Goal: Transaction & Acquisition: Book appointment/travel/reservation

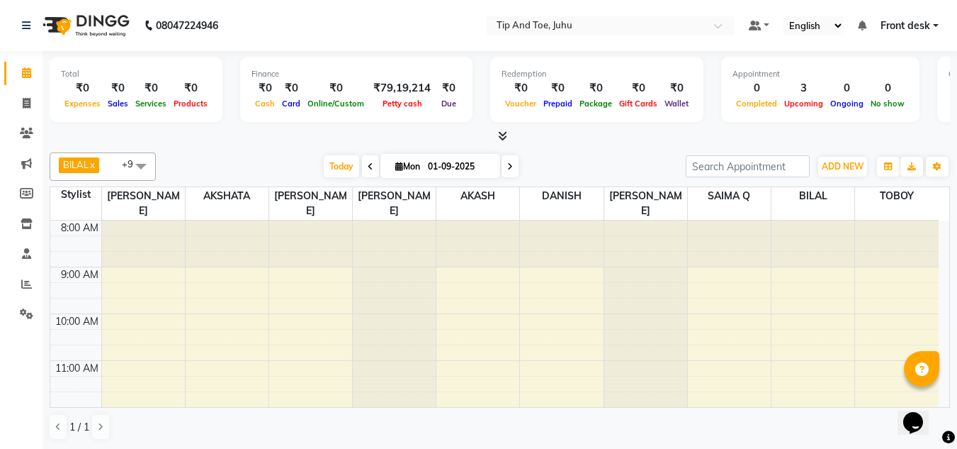
scroll to position [406, 0]
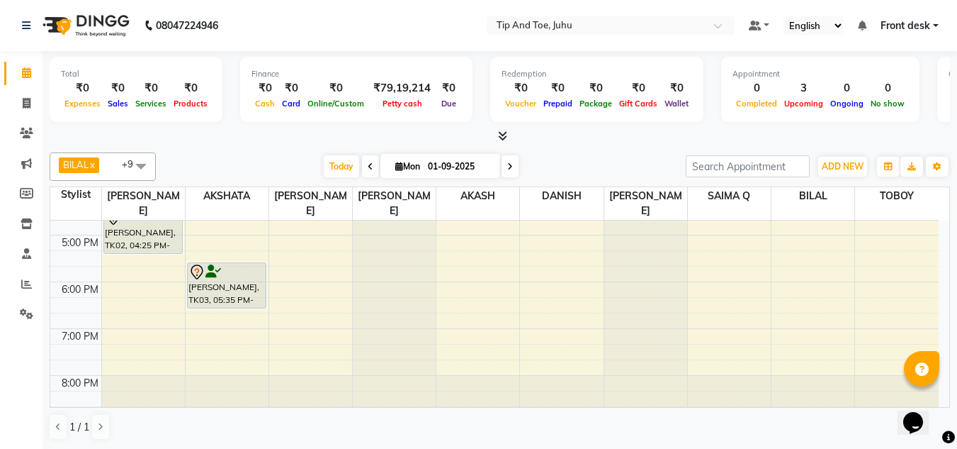
click at [145, 167] on span at bounding box center [141, 165] width 28 height 27
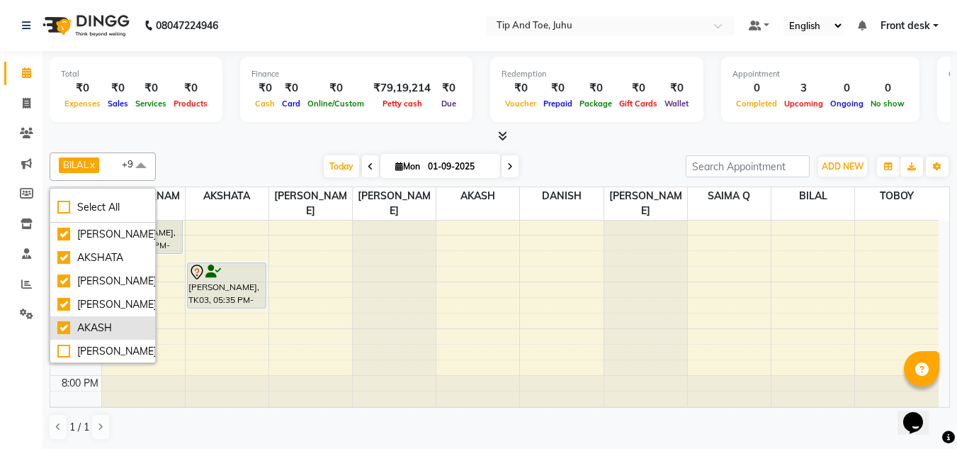
click at [64, 327] on div "AKASH" at bounding box center [102, 327] width 91 height 15
checkbox input "false"
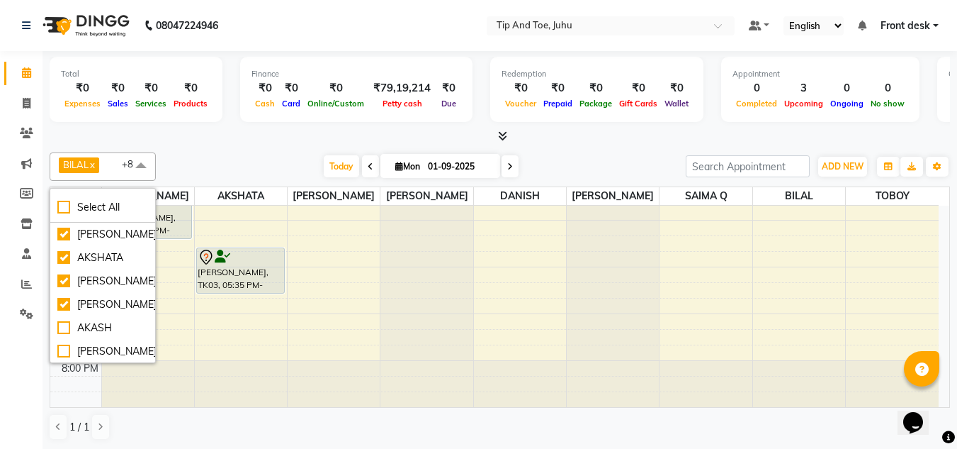
click at [306, 146] on div "Total ₹0 Expenses ₹0 Sales ₹0 Services ₹0 Products Finance ₹0 Cash ₹0 Card ₹0 O…" at bounding box center [500, 250] width 915 height 398
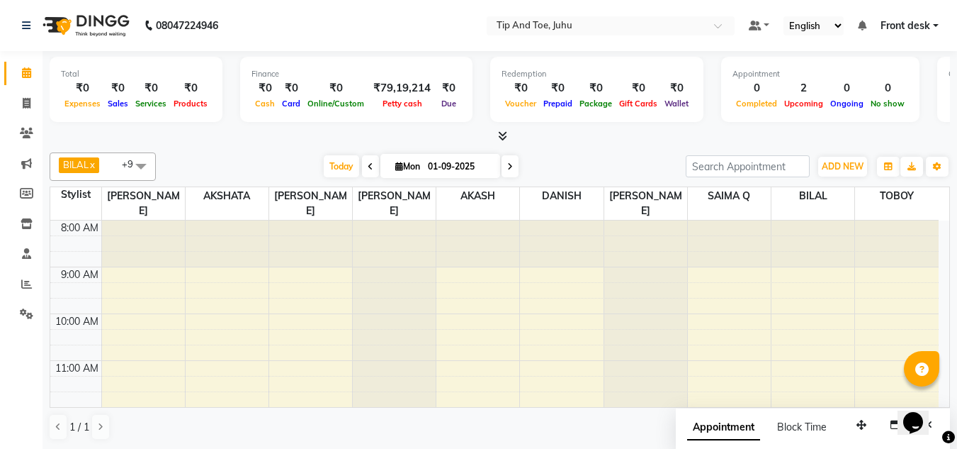
scroll to position [315, 0]
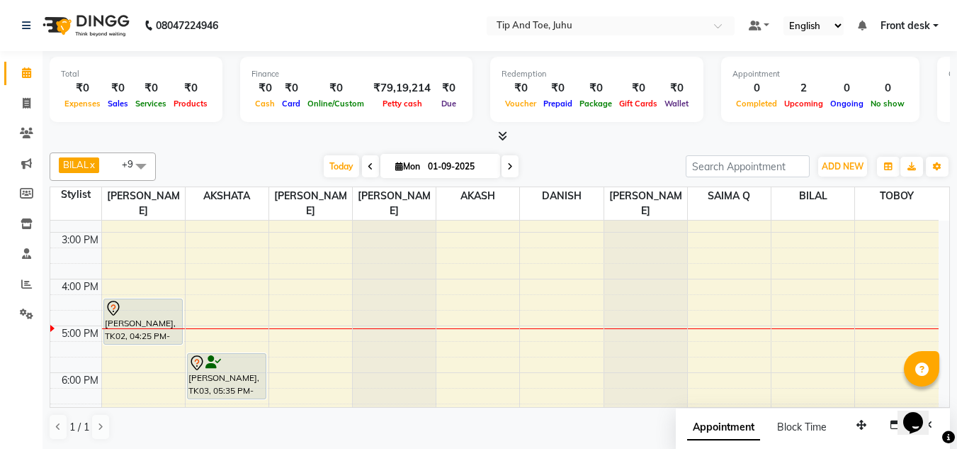
click at [426, 162] on input "01-09-2025" at bounding box center [459, 166] width 71 height 21
select select "9"
select select "2025"
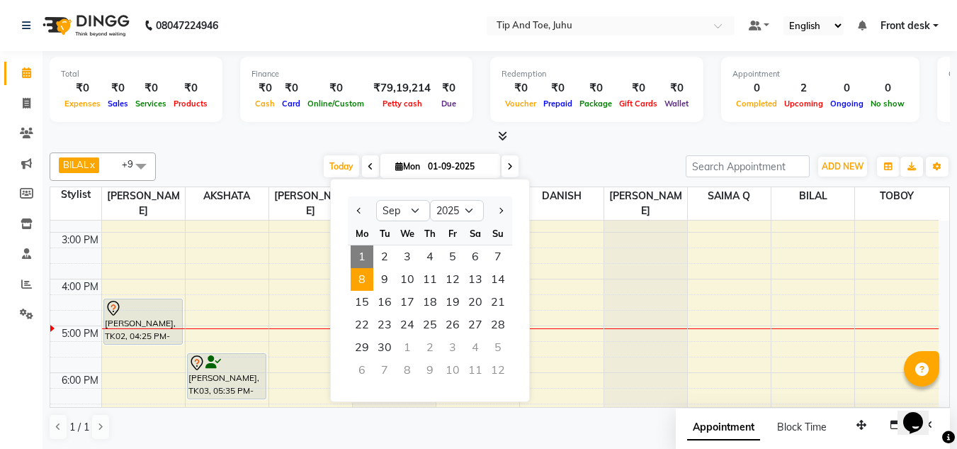
click at [367, 276] on span "8" at bounding box center [362, 279] width 23 height 23
type input "[DATE]"
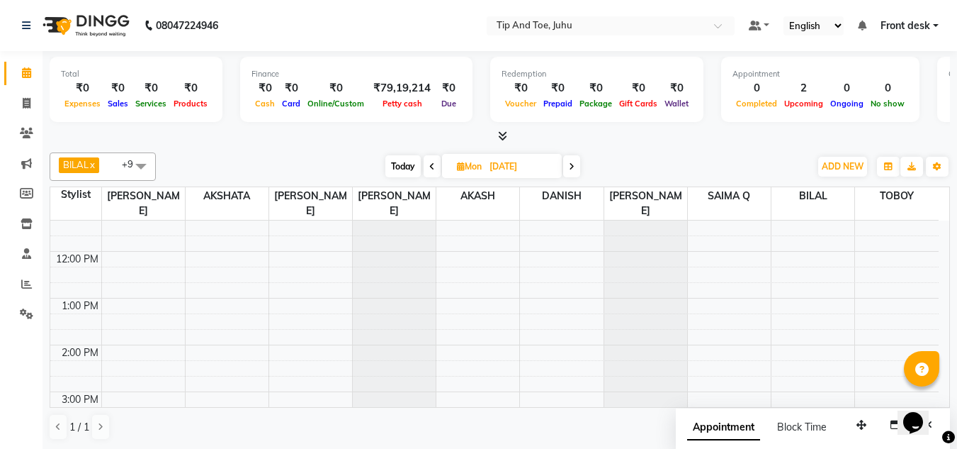
scroll to position [227, 0]
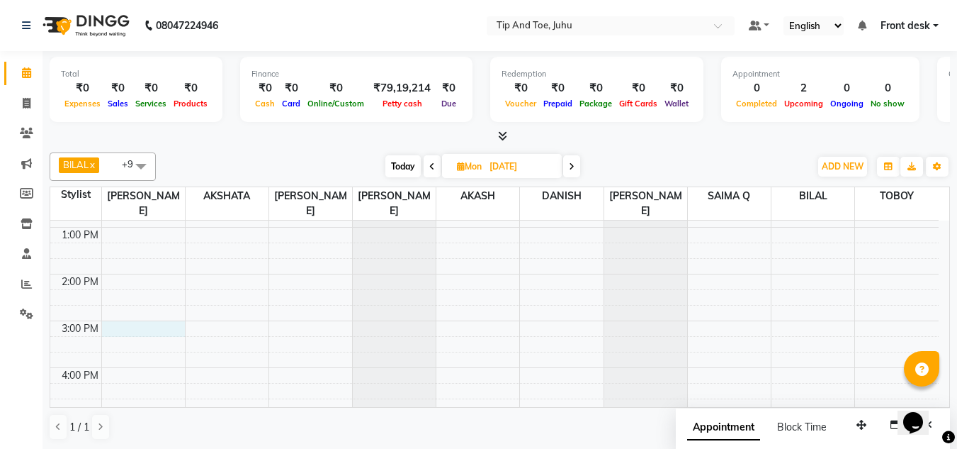
click at [148, 313] on div "8:00 AM 9:00 AM 10:00 AM 11:00 AM 12:00 PM 1:00 PM 2:00 PM 3:00 PM 4:00 PM 5:00…" at bounding box center [494, 297] width 889 height 607
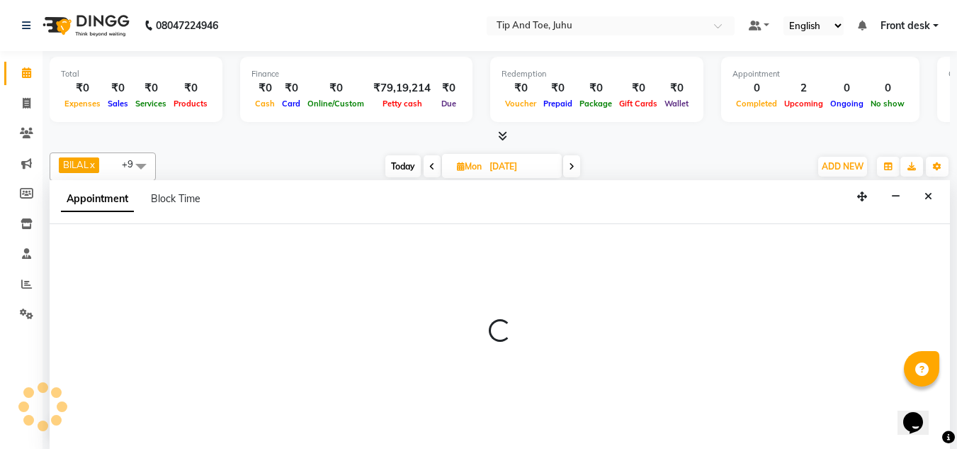
scroll to position [1, 0]
select select "37331"
select select "900"
select select "tentative"
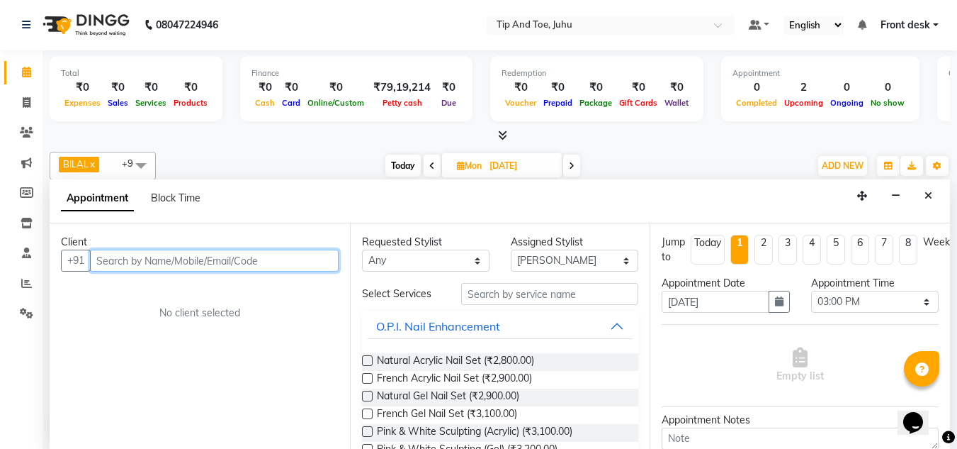
click at [147, 261] on input "text" at bounding box center [214, 260] width 249 height 22
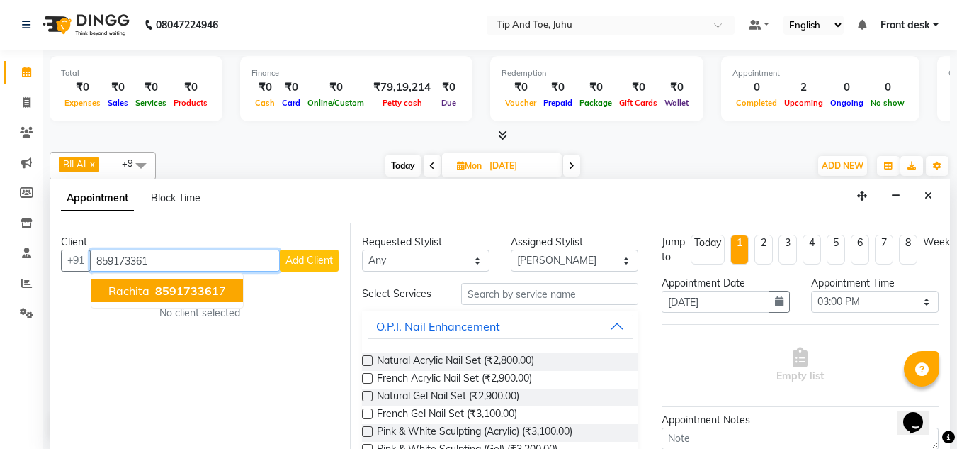
click at [159, 290] on span "859173361" at bounding box center [187, 290] width 64 height 14
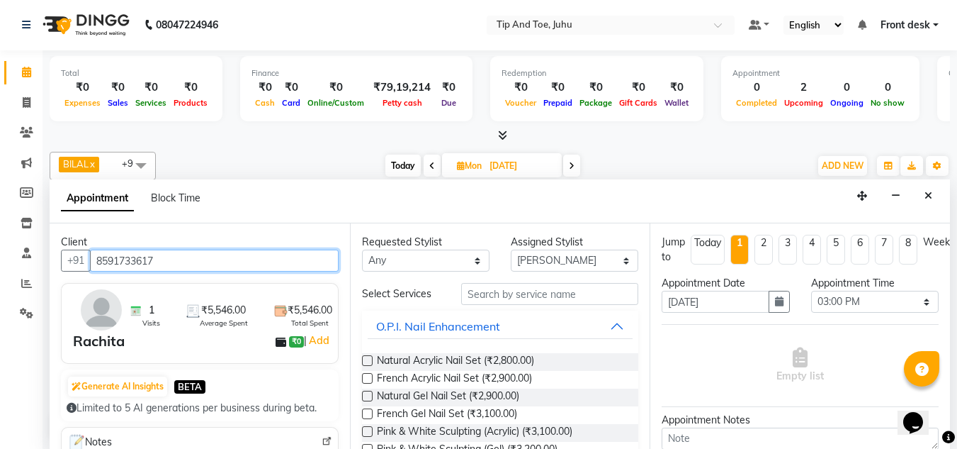
type input "8591733617"
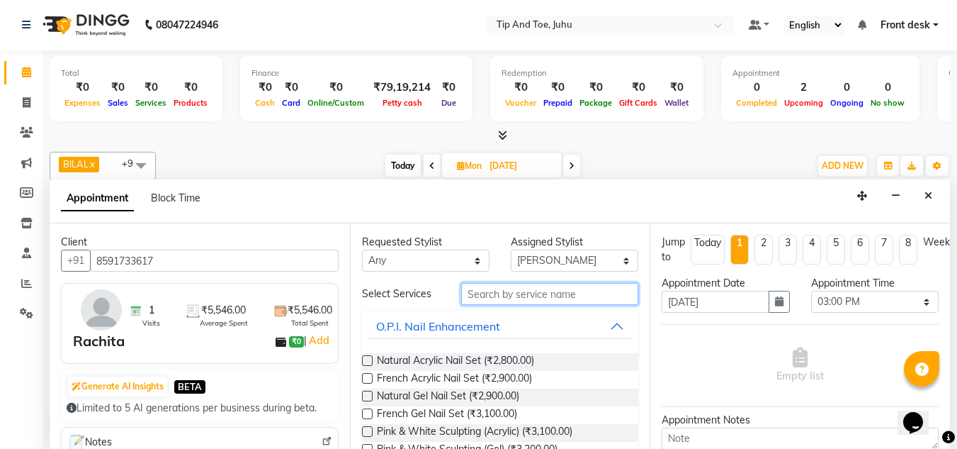
click at [528, 297] on input "text" at bounding box center [549, 294] width 177 height 22
click at [604, 293] on input "text" at bounding box center [549, 294] width 177 height 22
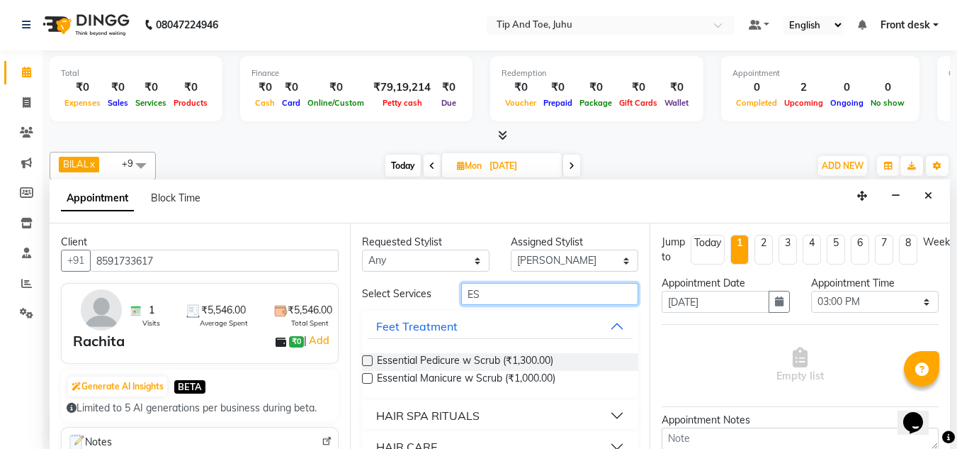
type input "E"
type input "TOUCH"
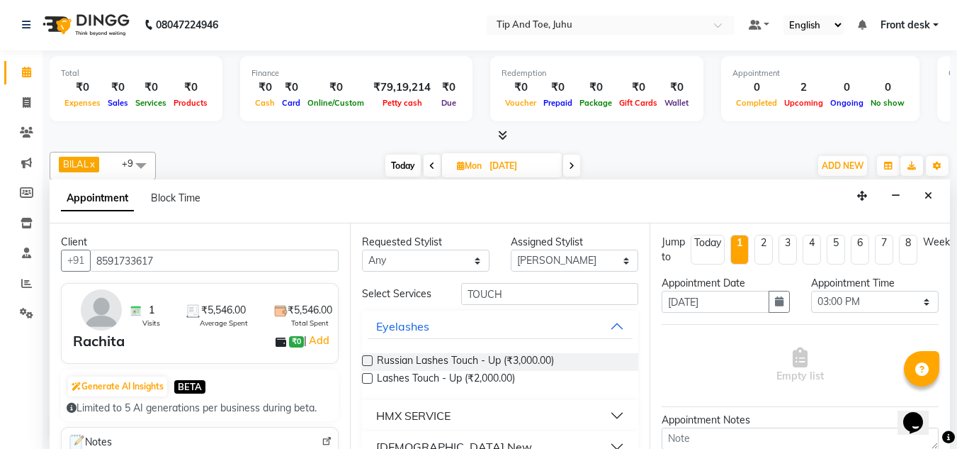
click at [363, 380] on label at bounding box center [367, 378] width 11 height 11
click at [363, 380] on input "checkbox" at bounding box center [366, 379] width 9 height 9
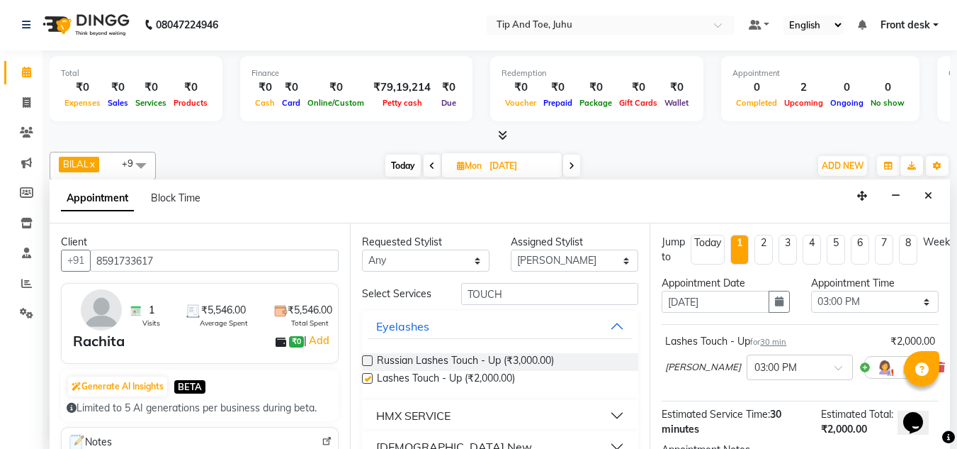
checkbox input "false"
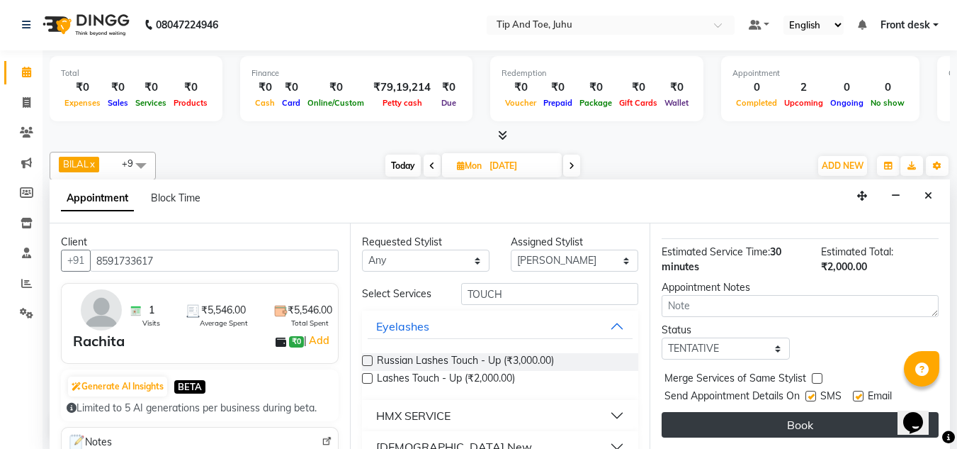
click at [762, 412] on button "Book" at bounding box center [800, 425] width 277 height 26
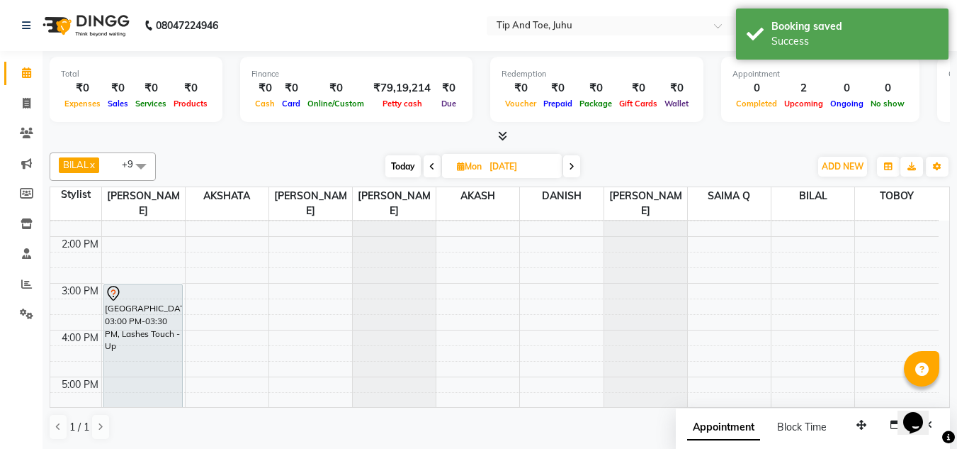
scroll to position [275, 0]
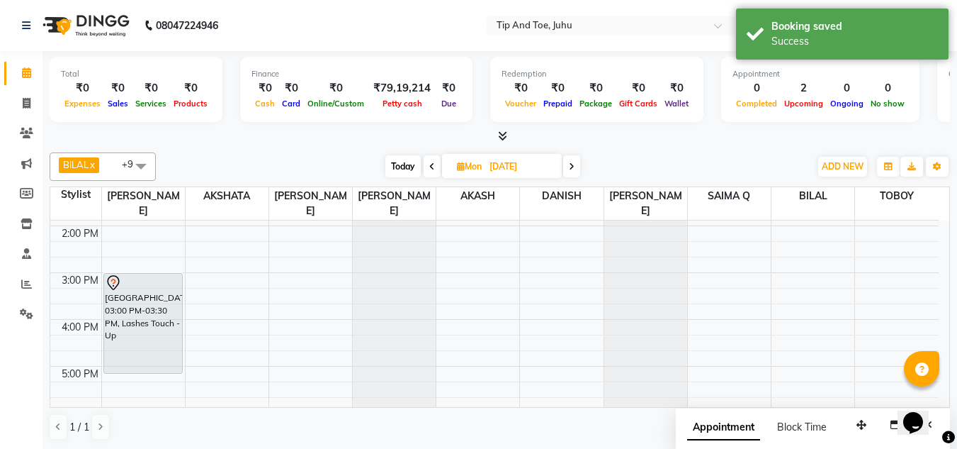
drag, startPoint x: 137, startPoint y: 327, endPoint x: 148, endPoint y: 358, distance: 32.3
click at [148, 358] on div "Rachita, 03:00 PM-03:30 PM, Lashes Touch - Up Rachita, 03:00 PM-03:30 PM, Lashe…" at bounding box center [143, 248] width 83 height 607
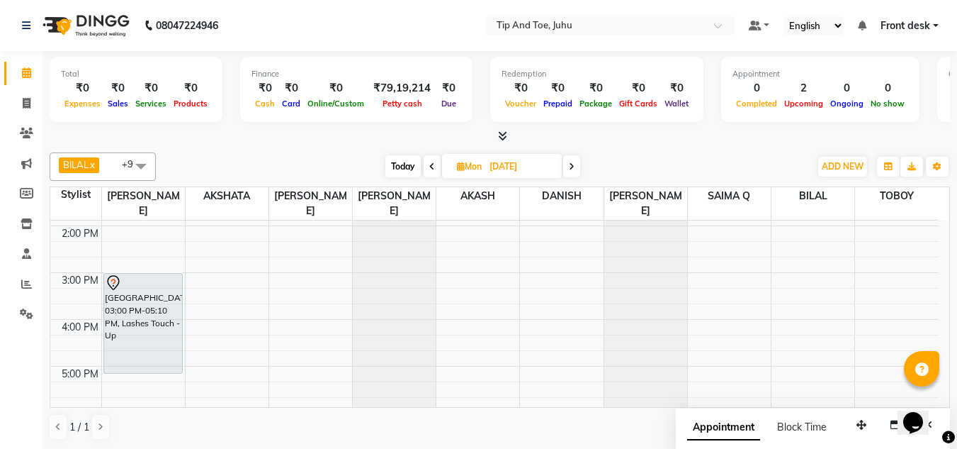
click at [395, 166] on span "Today" at bounding box center [402, 166] width 35 height 22
type input "01-09-2025"
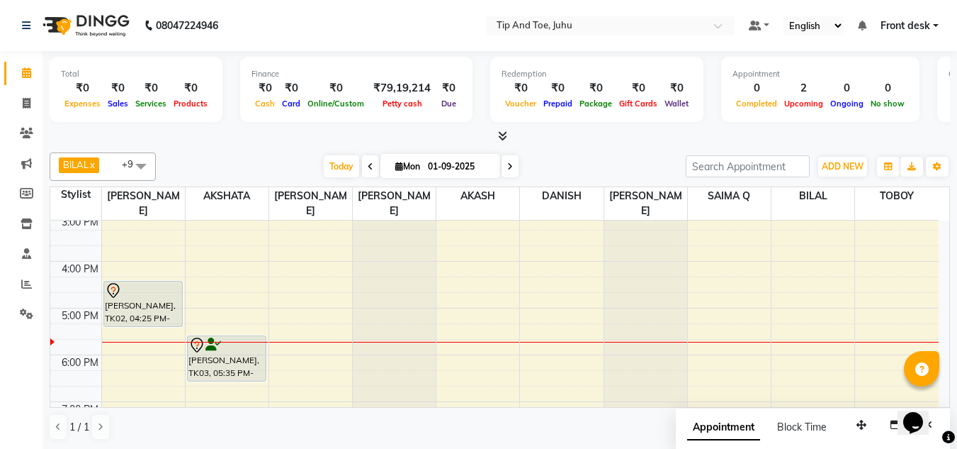
scroll to position [348, 0]
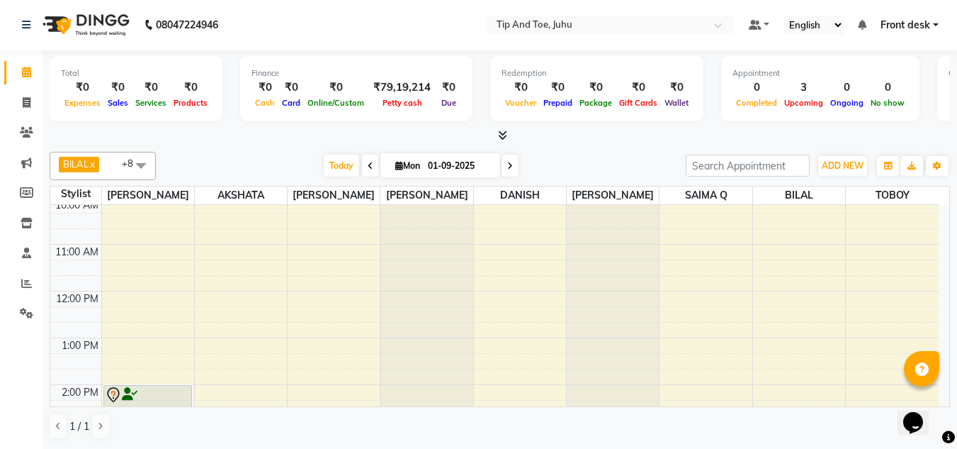
scroll to position [266, 0]
